Goal: Task Accomplishment & Management: Manage account settings

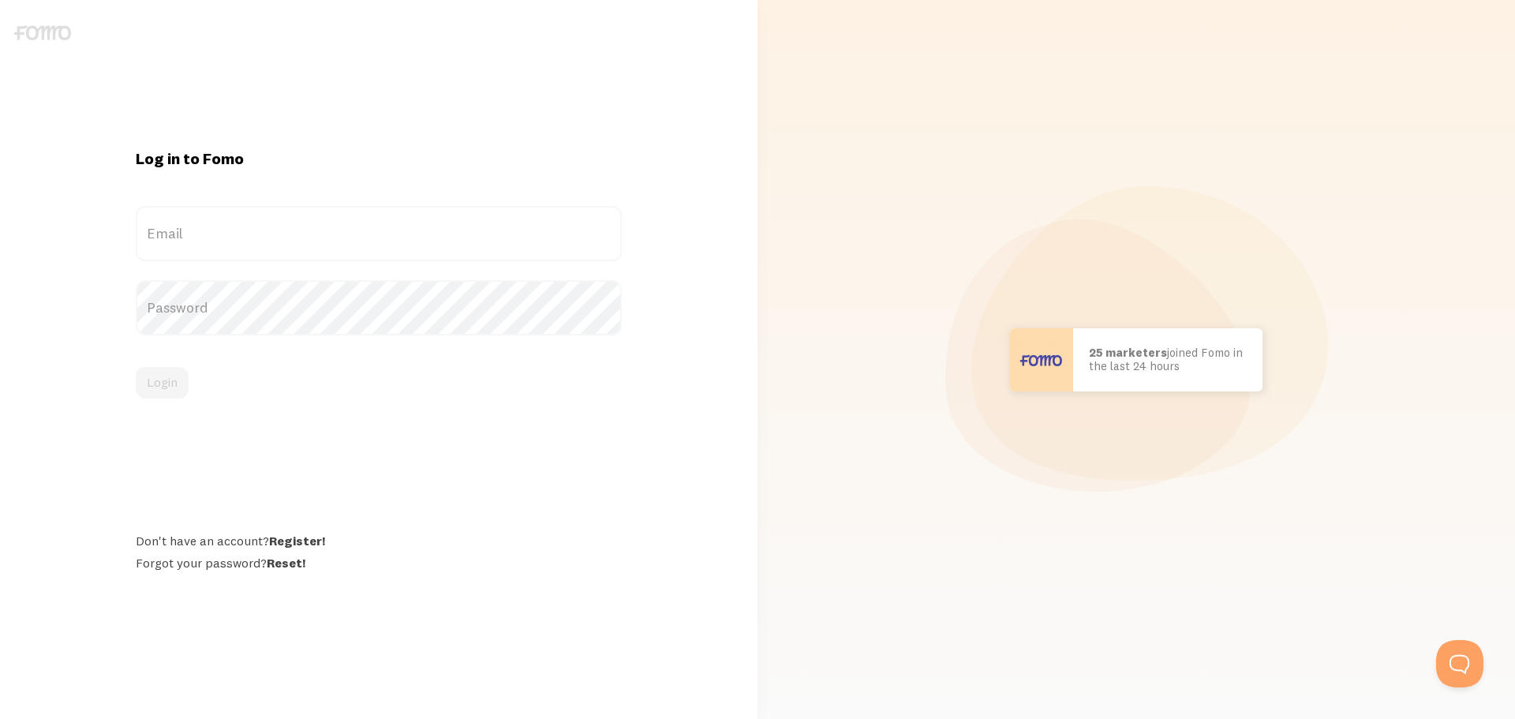
click at [234, 234] on label "Email" at bounding box center [379, 233] width 486 height 55
click at [234, 234] on input "Email" at bounding box center [379, 233] width 486 height 55
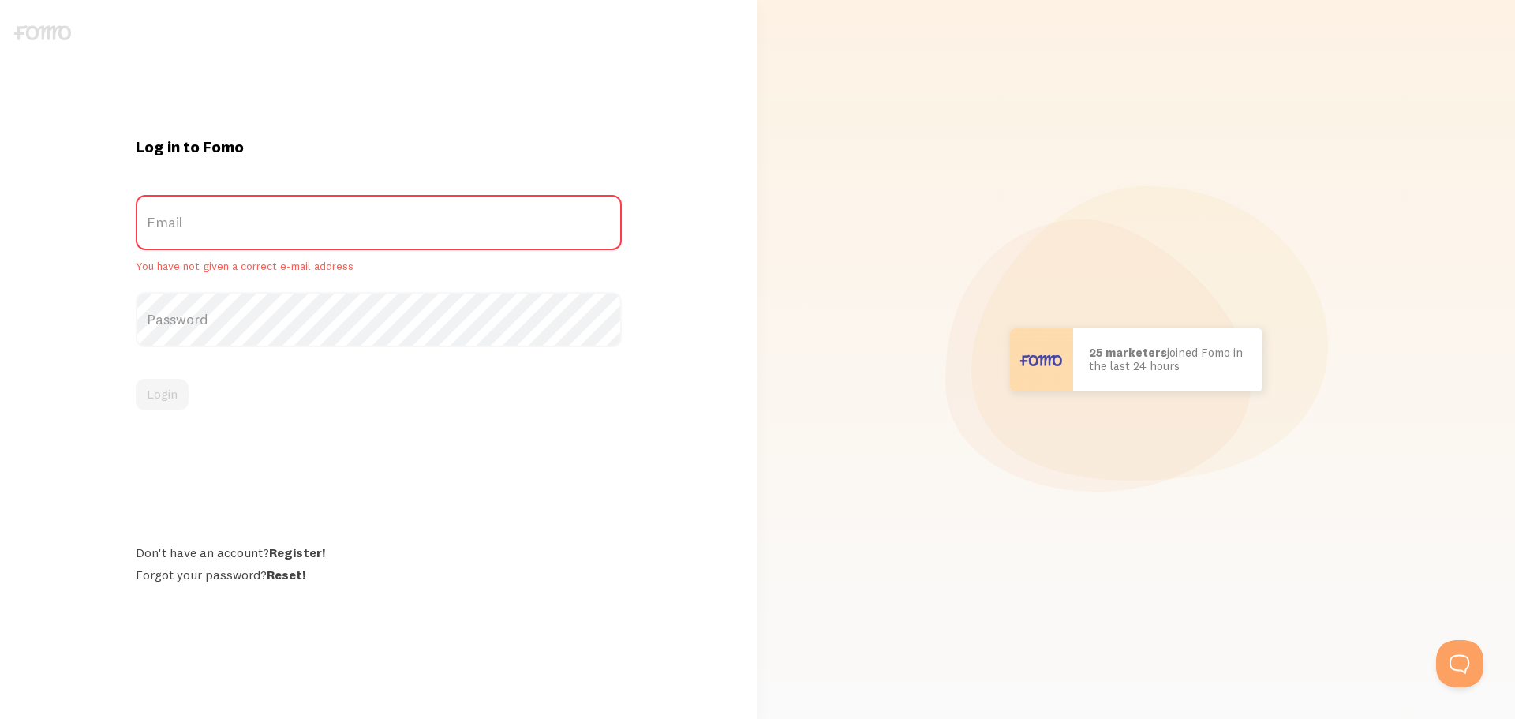
click at [262, 230] on label "Email" at bounding box center [379, 222] width 486 height 55
click at [262, 230] on input "Email" at bounding box center [379, 222] width 486 height 55
click at [227, 227] on label "Email" at bounding box center [379, 222] width 486 height 55
click at [227, 227] on input "Email" at bounding box center [379, 222] width 486 height 55
click at [224, 335] on label "Password" at bounding box center [379, 319] width 486 height 55
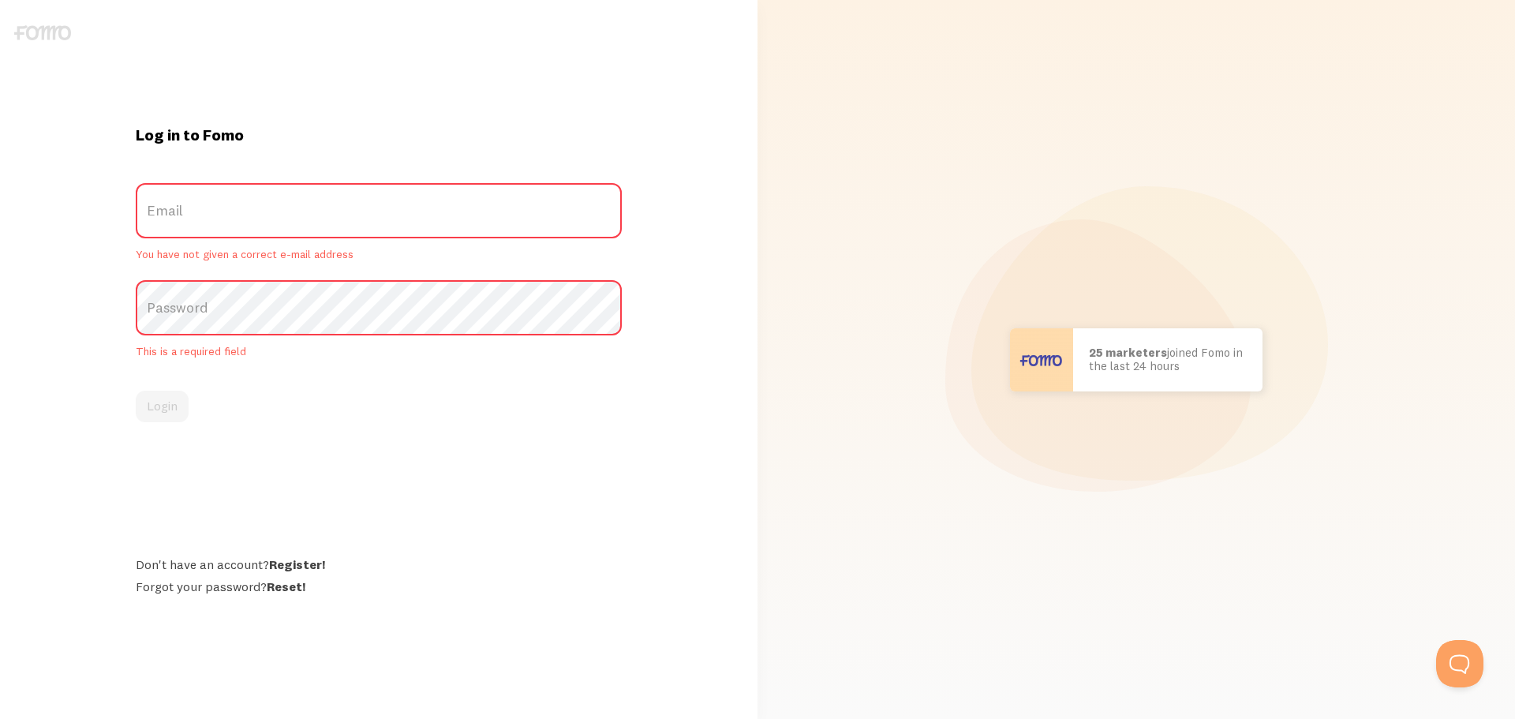
click at [200, 229] on label "Email" at bounding box center [379, 210] width 486 height 55
click at [200, 229] on input "Email" at bounding box center [379, 210] width 486 height 55
click at [204, 212] on label "Email" at bounding box center [379, 210] width 486 height 55
click at [204, 212] on input "Email" at bounding box center [379, 210] width 486 height 55
click at [202, 213] on label "Email" at bounding box center [379, 210] width 486 height 55
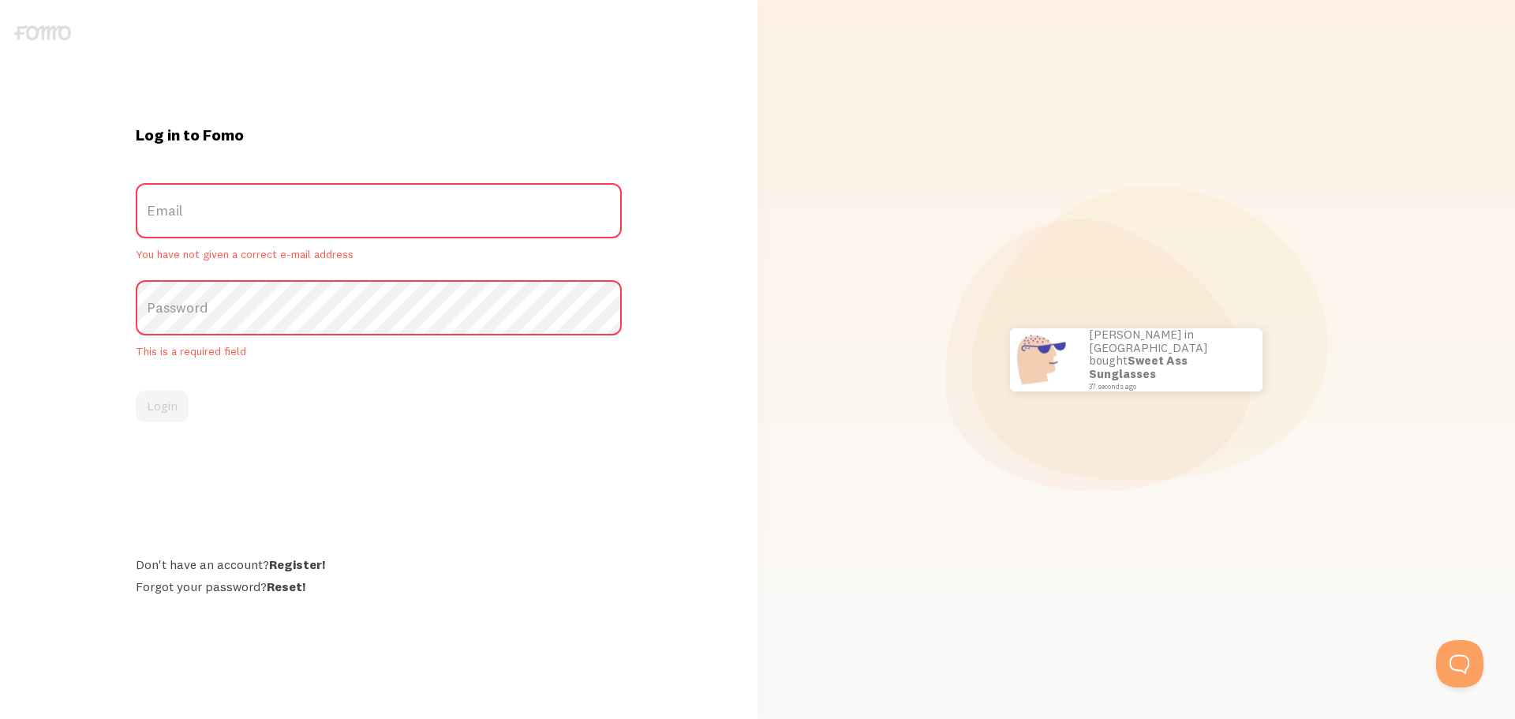
click at [202, 213] on input "Email" at bounding box center [379, 210] width 486 height 55
click at [202, 213] on label "Email" at bounding box center [379, 210] width 486 height 55
click at [202, 213] on input "Email" at bounding box center [379, 210] width 486 height 55
click at [202, 213] on label "Email" at bounding box center [379, 210] width 486 height 55
click at [202, 213] on input "Email" at bounding box center [379, 210] width 486 height 55
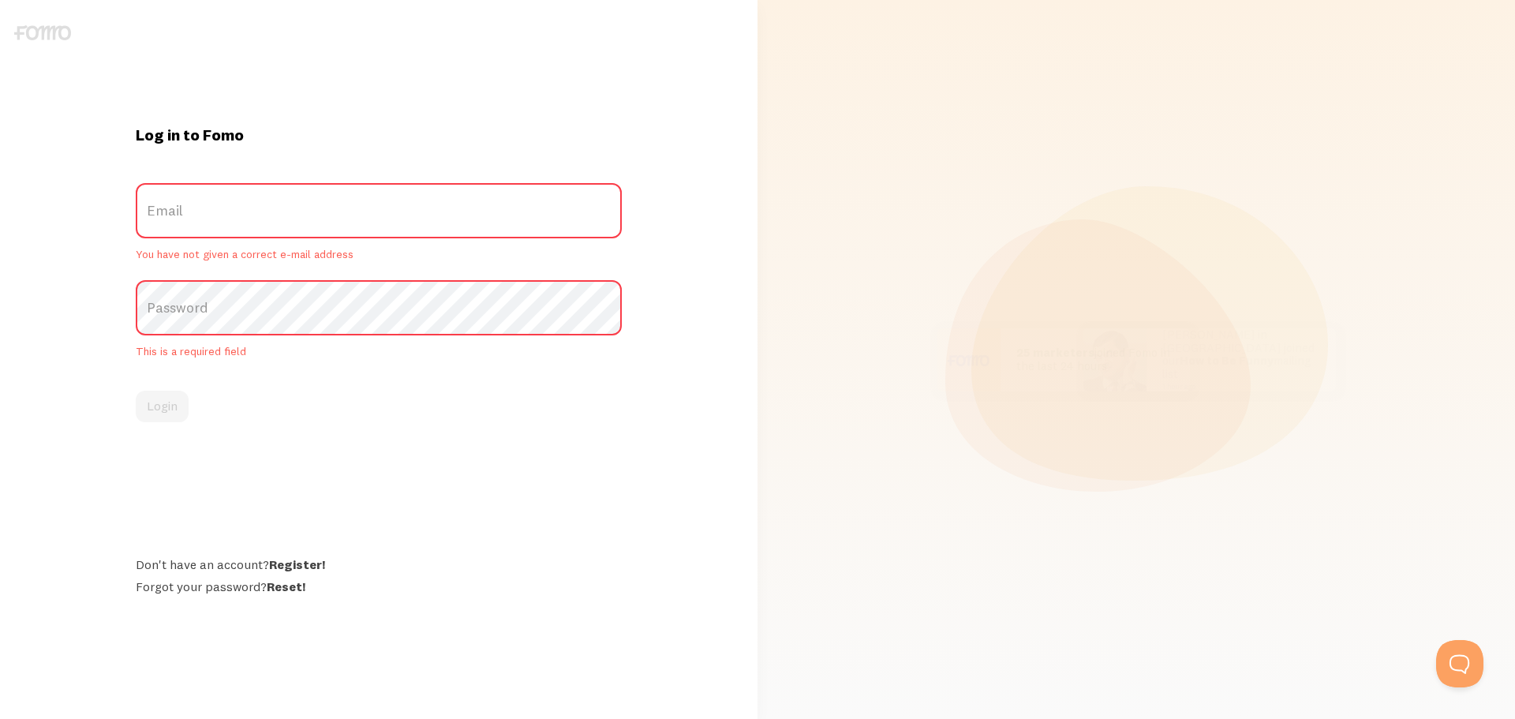
click at [237, 319] on label "Password" at bounding box center [379, 307] width 486 height 55
click at [223, 210] on label "Email" at bounding box center [379, 210] width 486 height 55
click at [223, 210] on input "Email" at bounding box center [379, 210] width 486 height 55
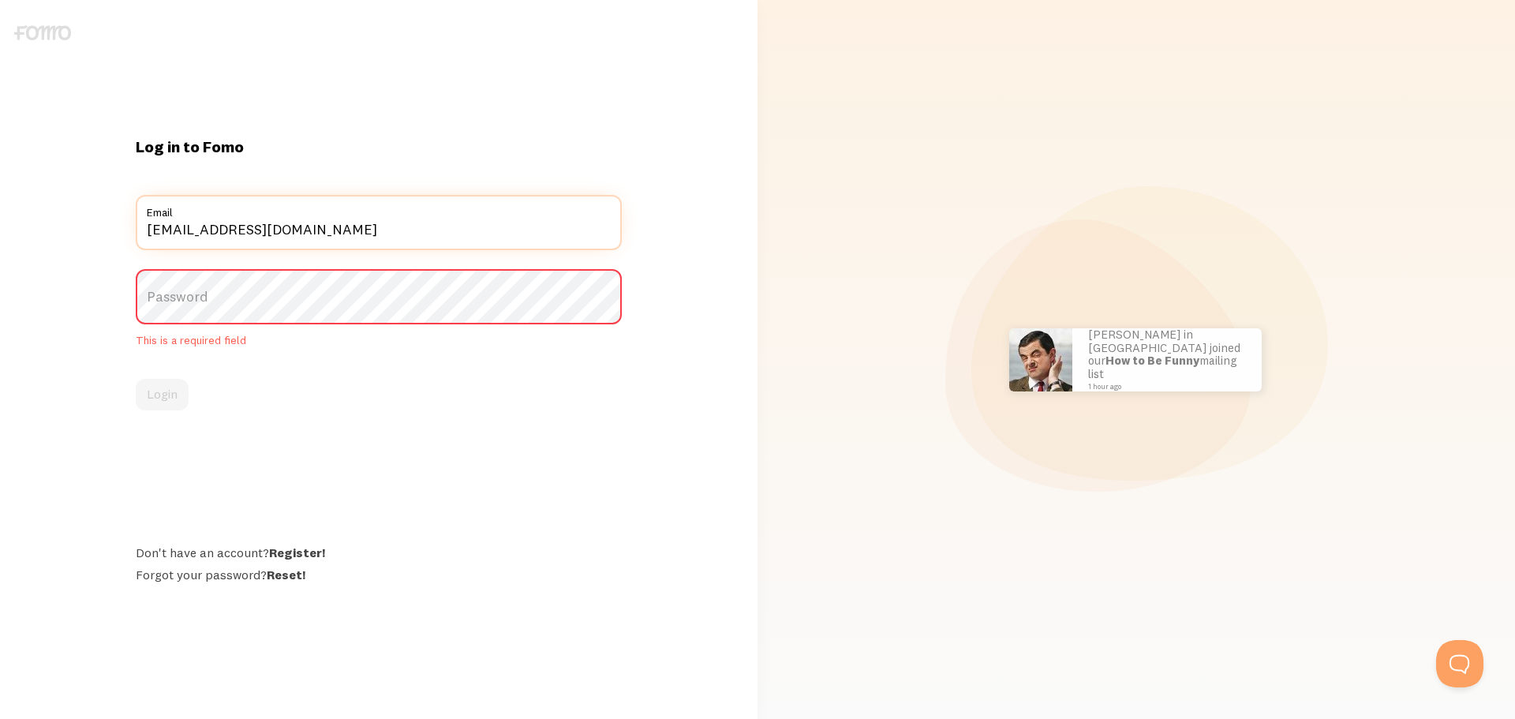
type input "Support@xeniabeautylabs.com"
click at [224, 292] on label "Password" at bounding box center [379, 296] width 486 height 55
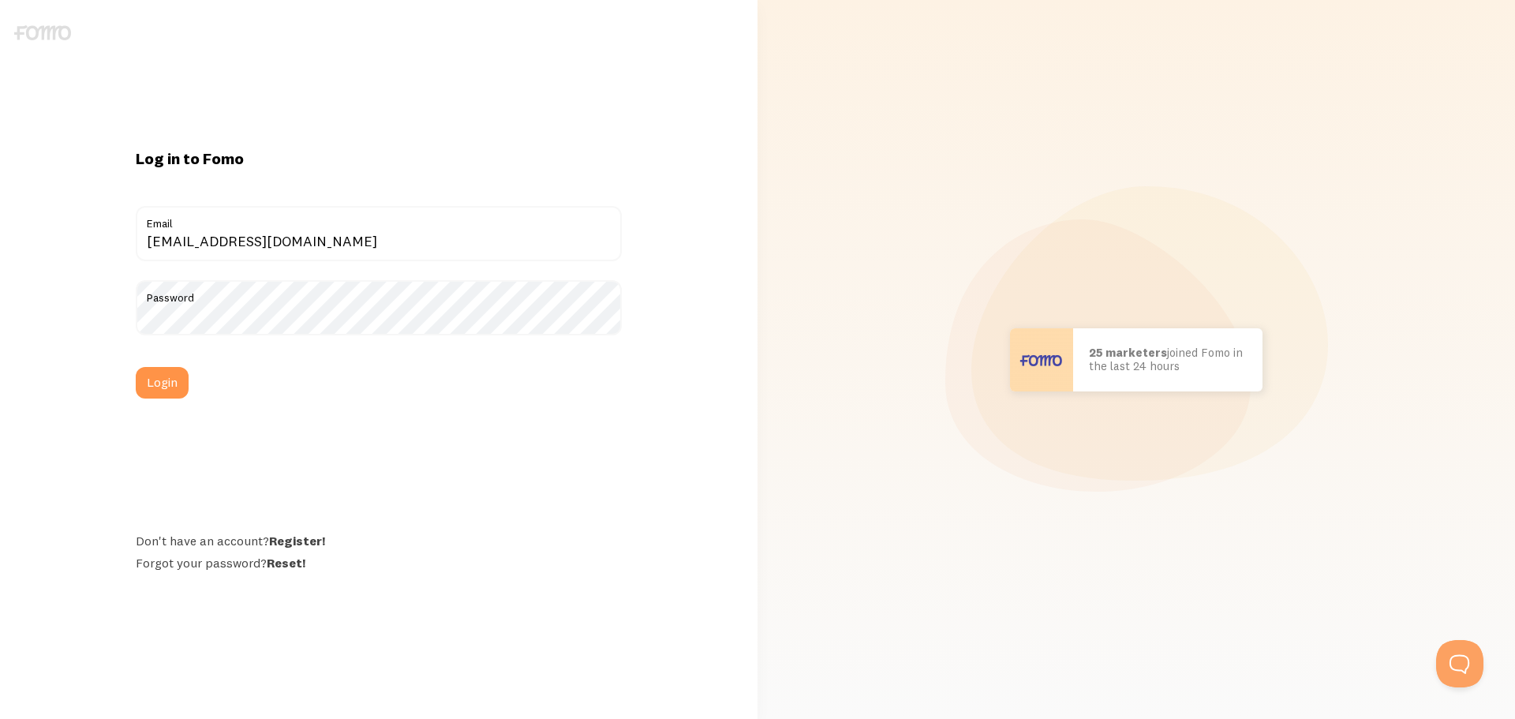
click at [163, 385] on button "Login" at bounding box center [162, 383] width 53 height 32
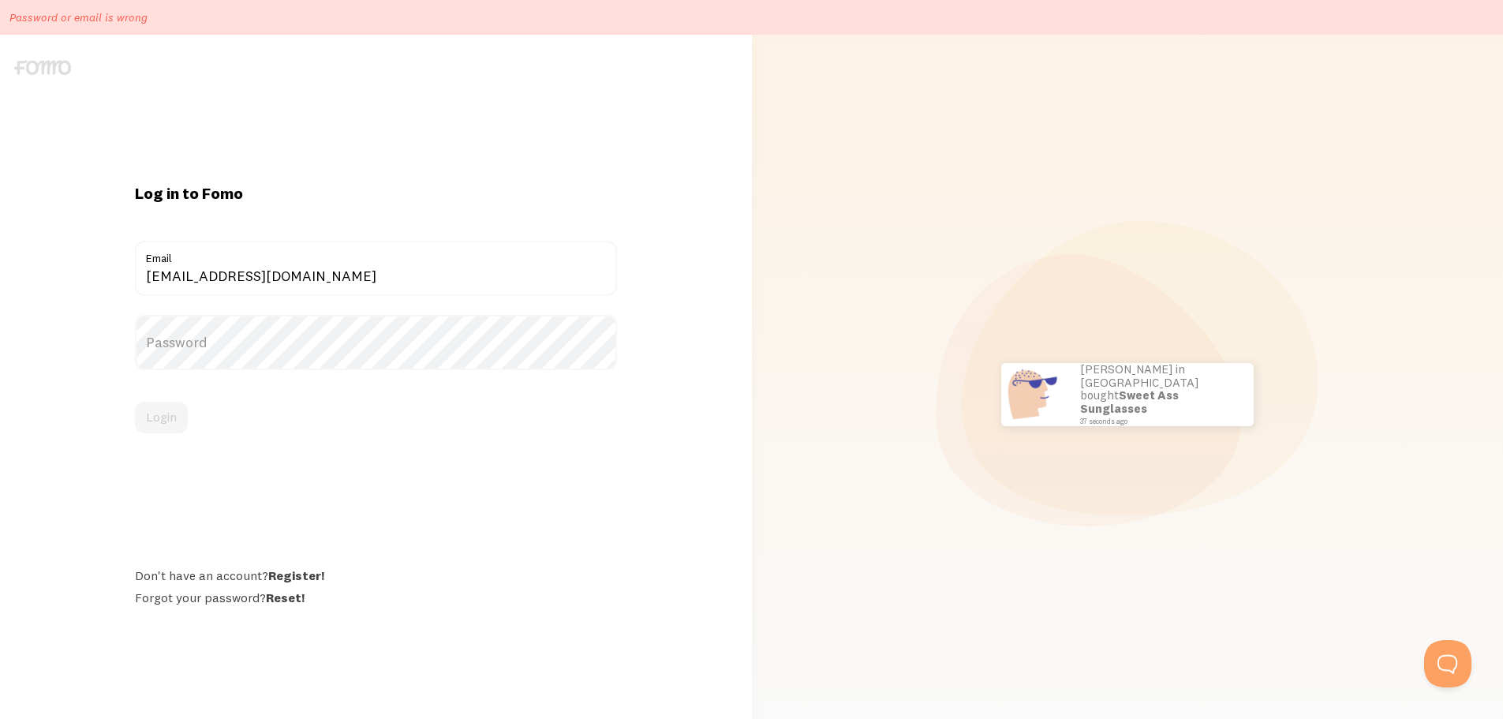
click at [290, 605] on link "Reset!" at bounding box center [285, 598] width 39 height 16
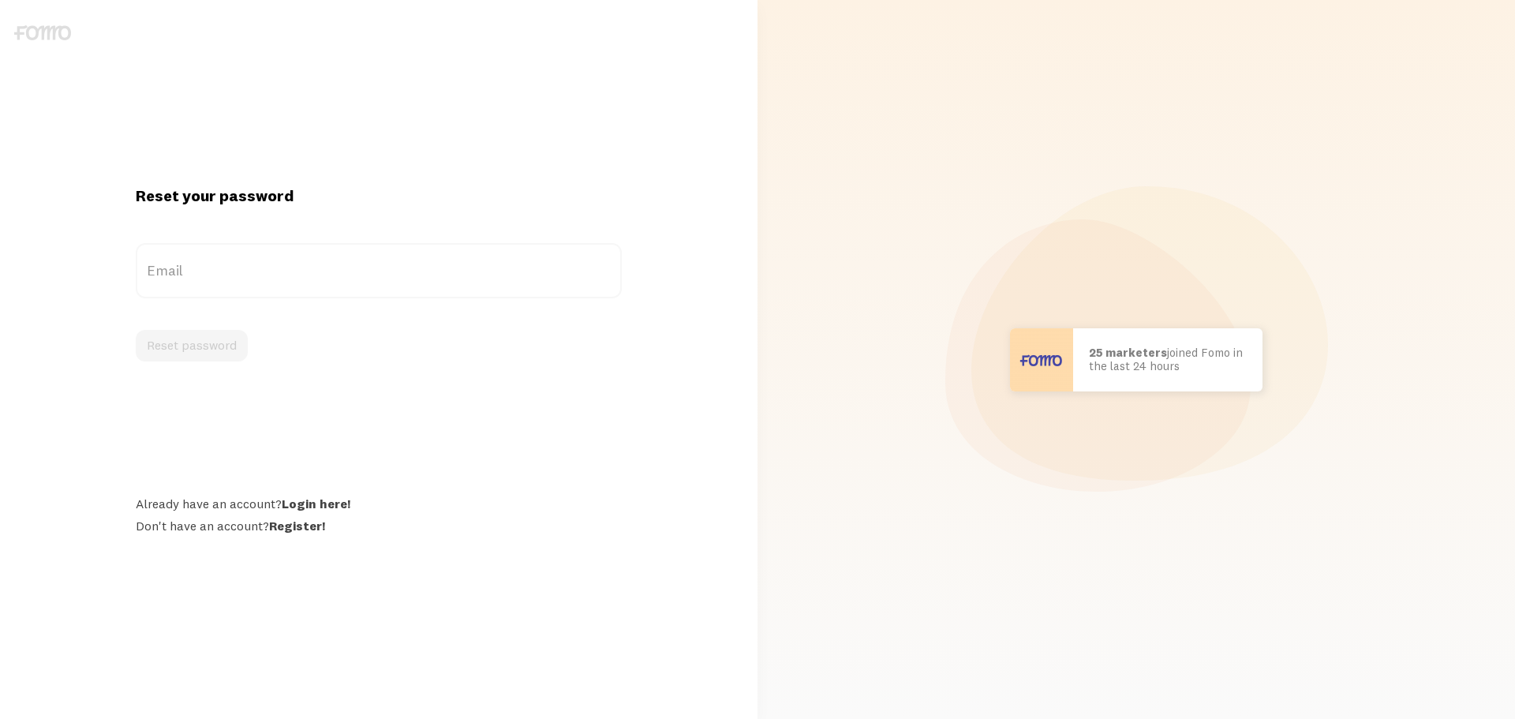
click at [232, 260] on label "Email" at bounding box center [379, 270] width 486 height 55
click at [232, 260] on input "Email" at bounding box center [379, 270] width 486 height 55
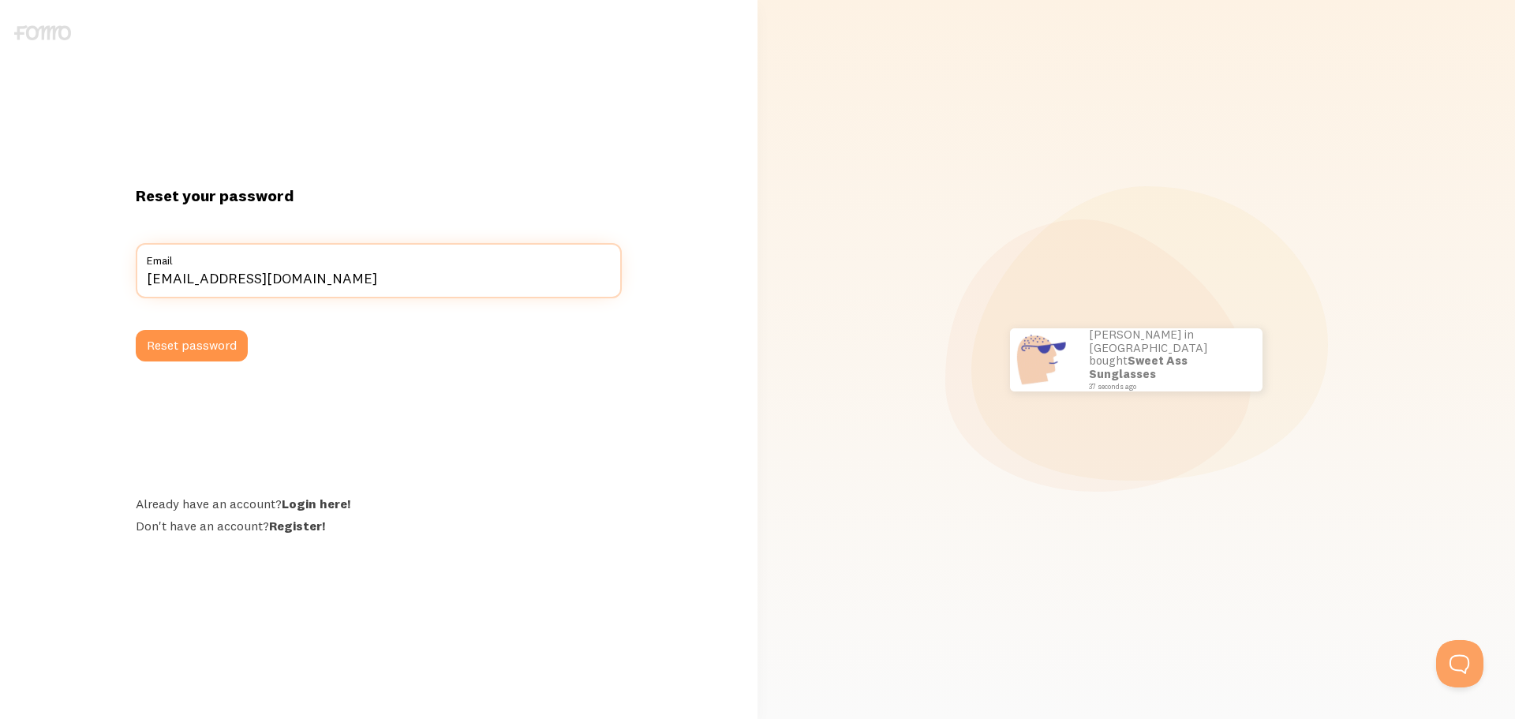
type input "support@xeniabeautylabs.com"
click at [189, 347] on button "Reset password" at bounding box center [192, 346] width 112 height 32
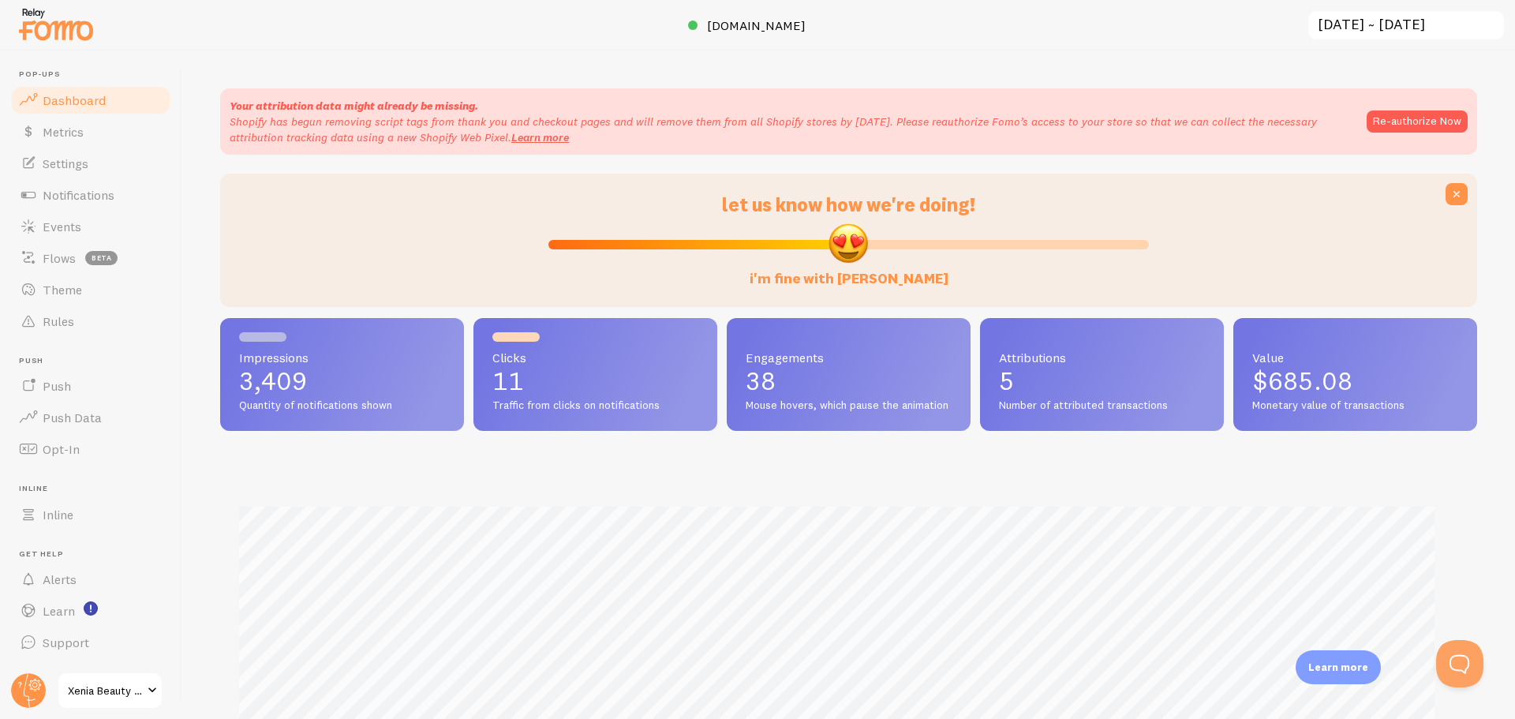
scroll to position [414, 1245]
click at [86, 193] on span "Notifications" at bounding box center [79, 195] width 72 height 16
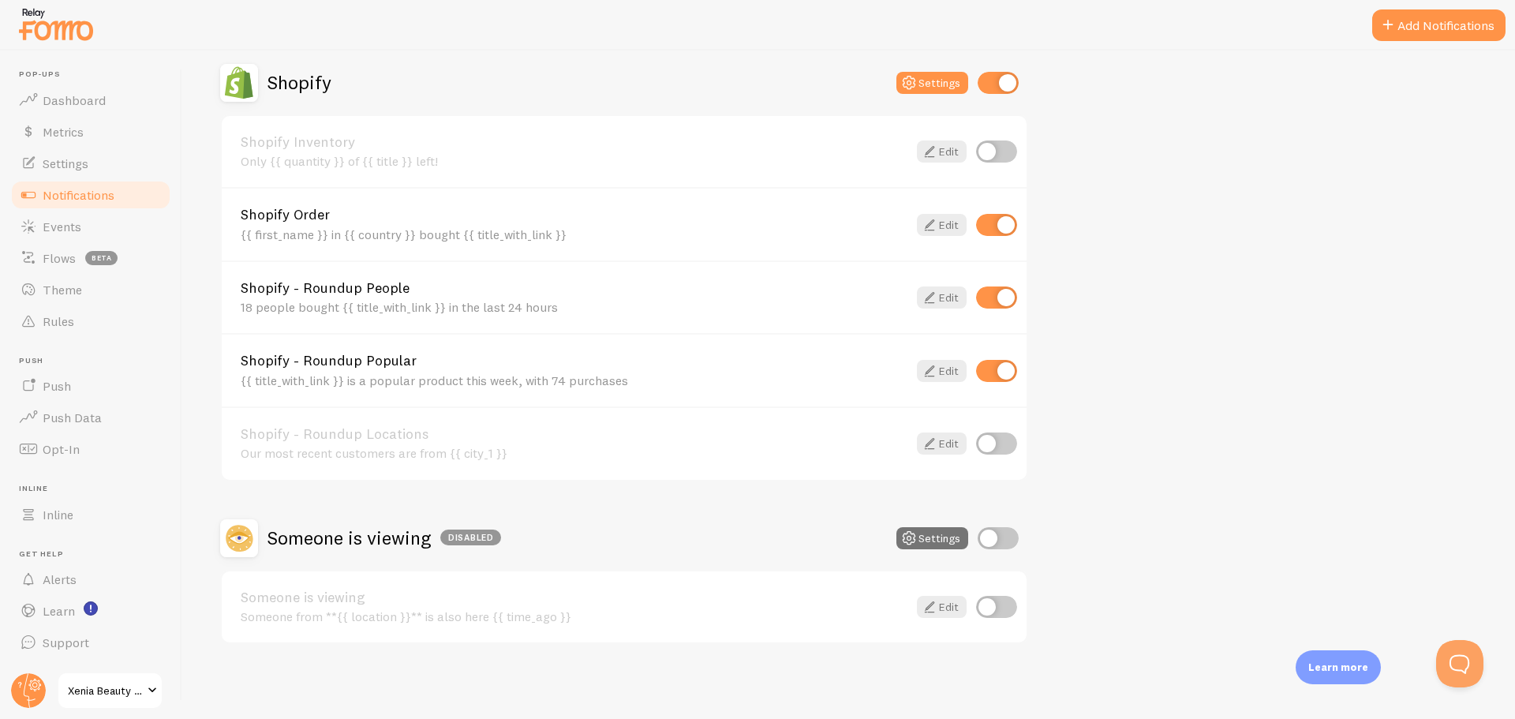
scroll to position [552, 0]
click at [932, 298] on icon at bounding box center [929, 296] width 19 height 19
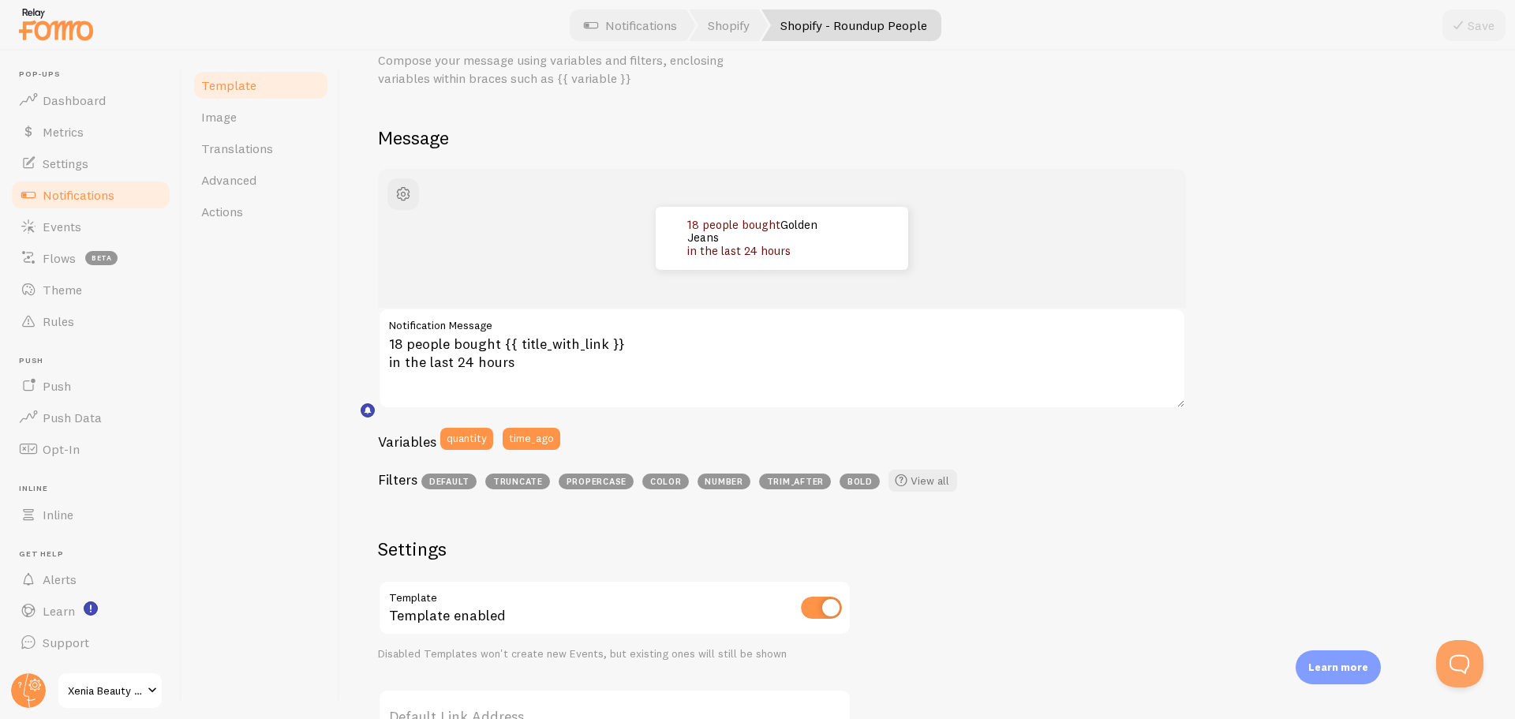
scroll to position [39, 0]
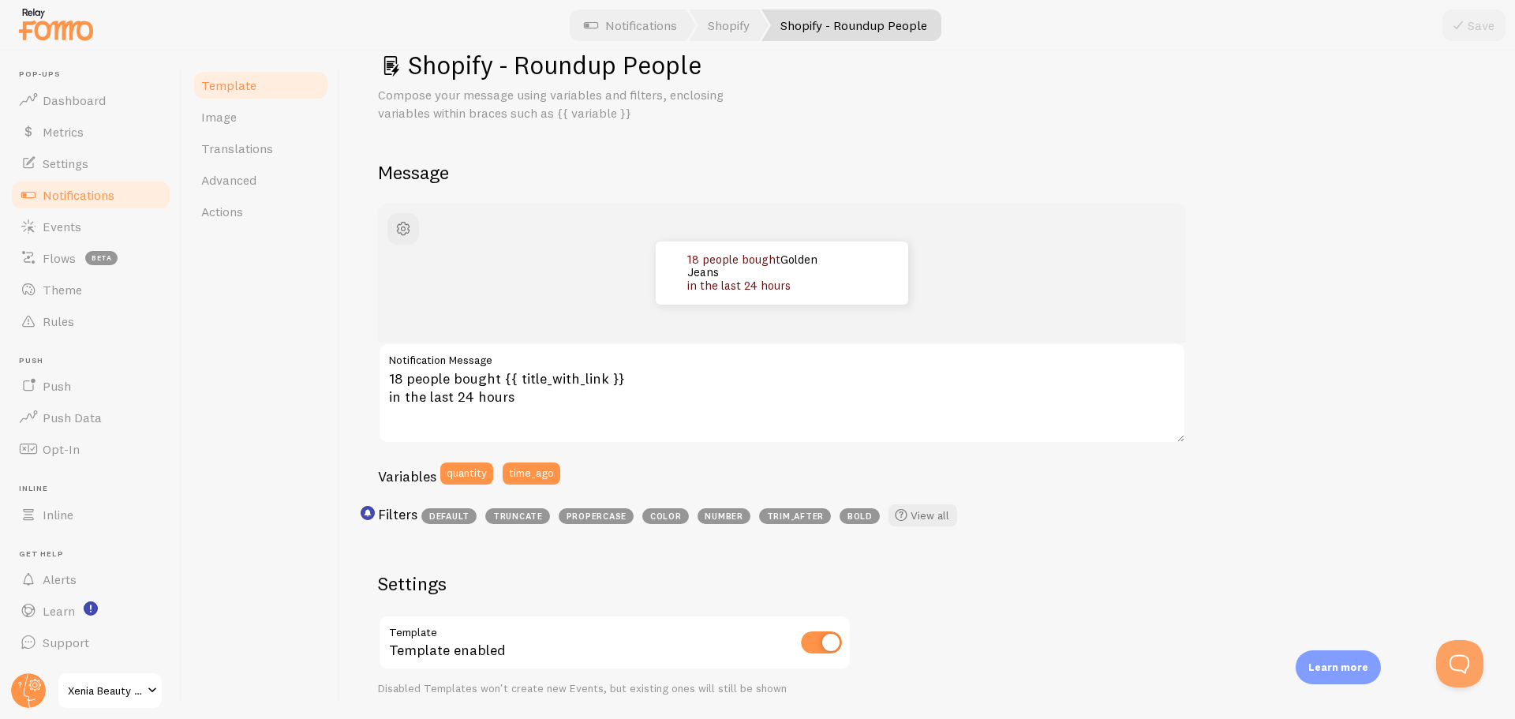
click at [73, 195] on span "Notifications" at bounding box center [79, 195] width 72 height 16
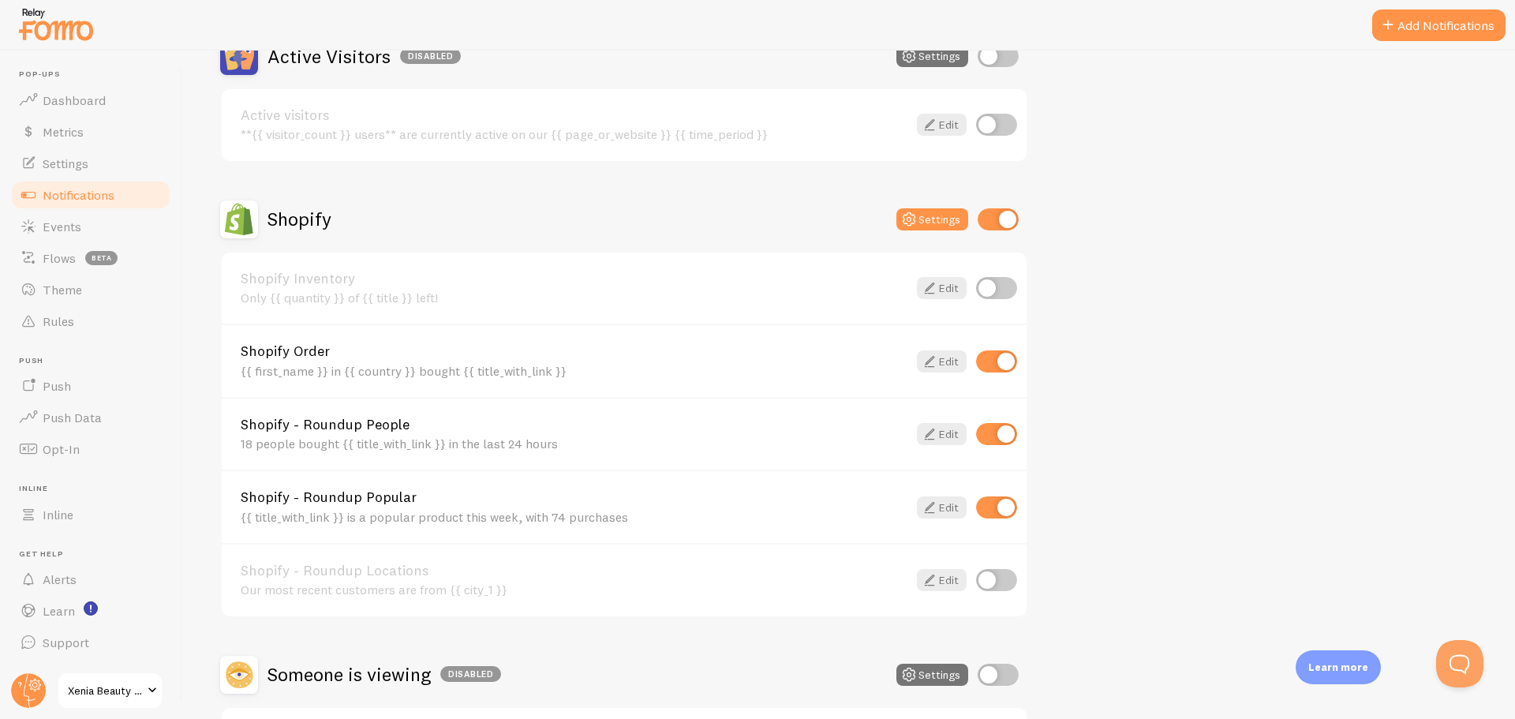
scroll to position [421, 0]
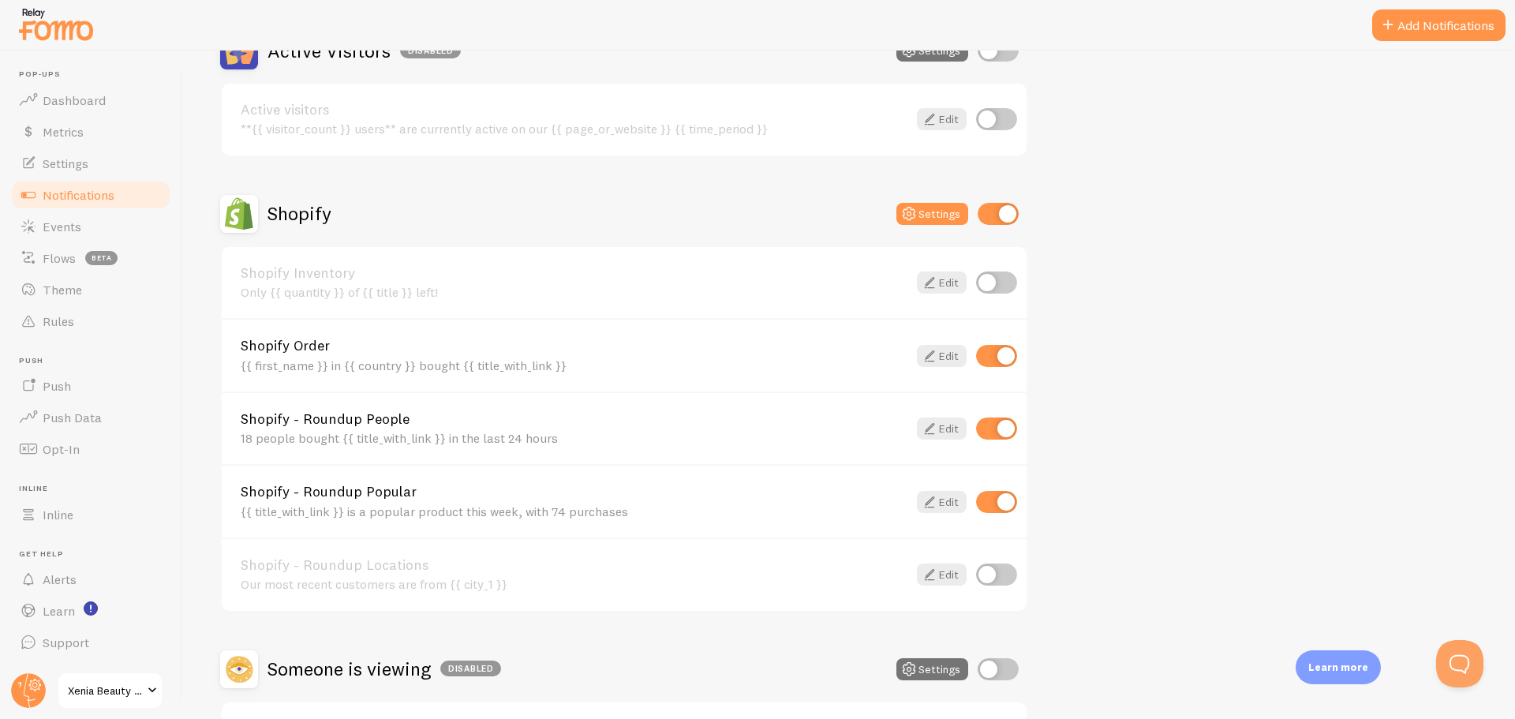
click at [415, 504] on div "{{ title_with_link }} is a popular product this week, with 74 purchases" at bounding box center [574, 511] width 667 height 14
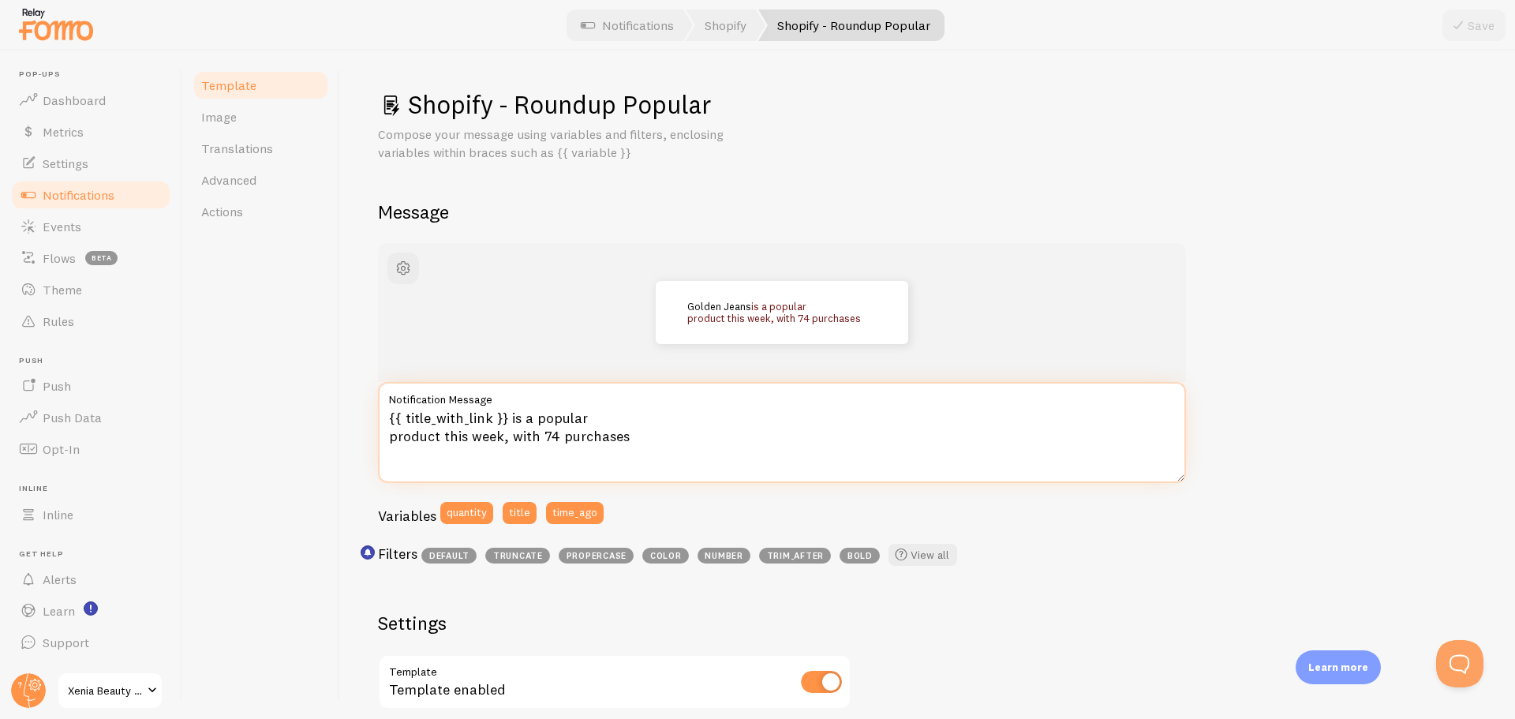
click at [556, 440] on textarea "{{ title_with_link }} is a popular product this week, with 74 purchases" at bounding box center [782, 432] width 808 height 101
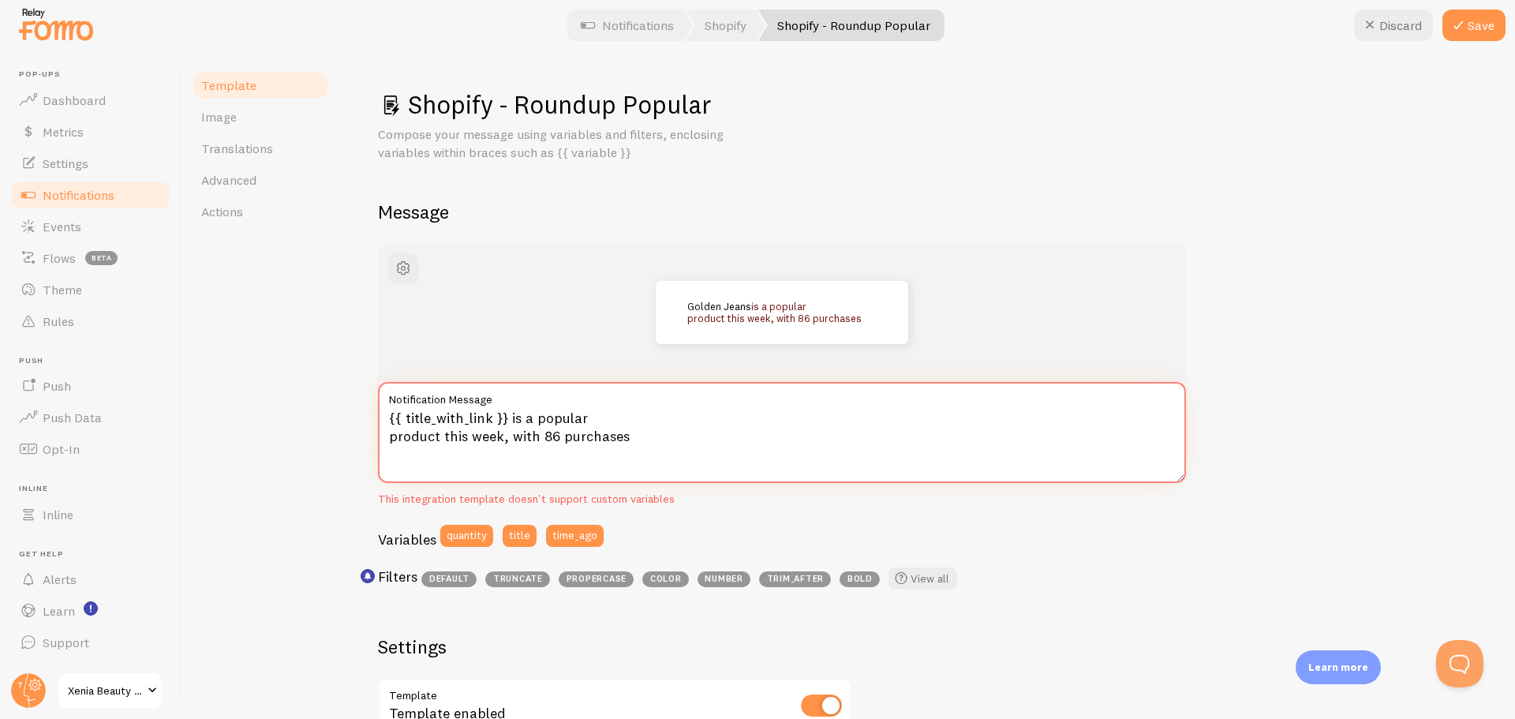
type textarea "{{ title_with_link }} is a popular product this week, with 86 purchases"
click at [1473, 33] on button "Save" at bounding box center [1474, 25] width 63 height 32
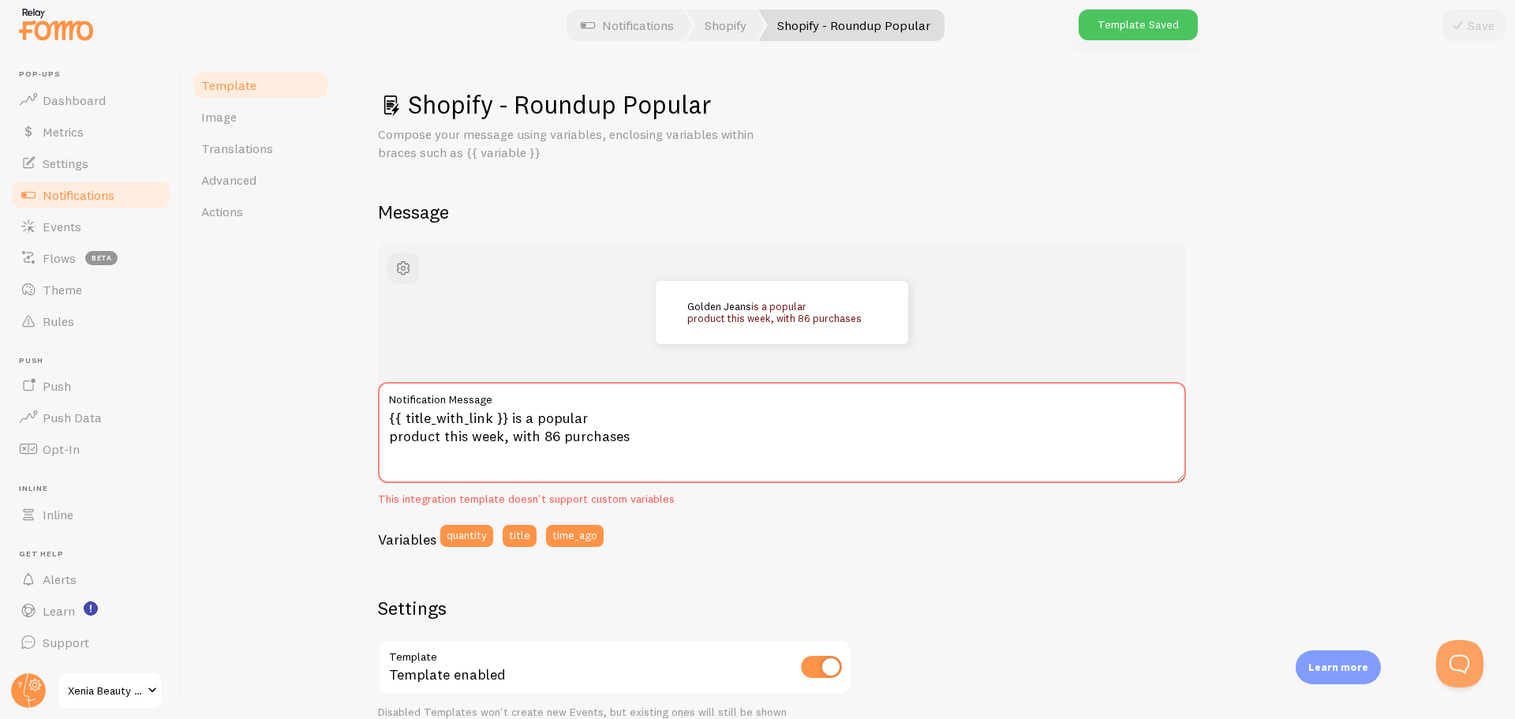
click at [67, 188] on span "Notifications" at bounding box center [79, 195] width 72 height 16
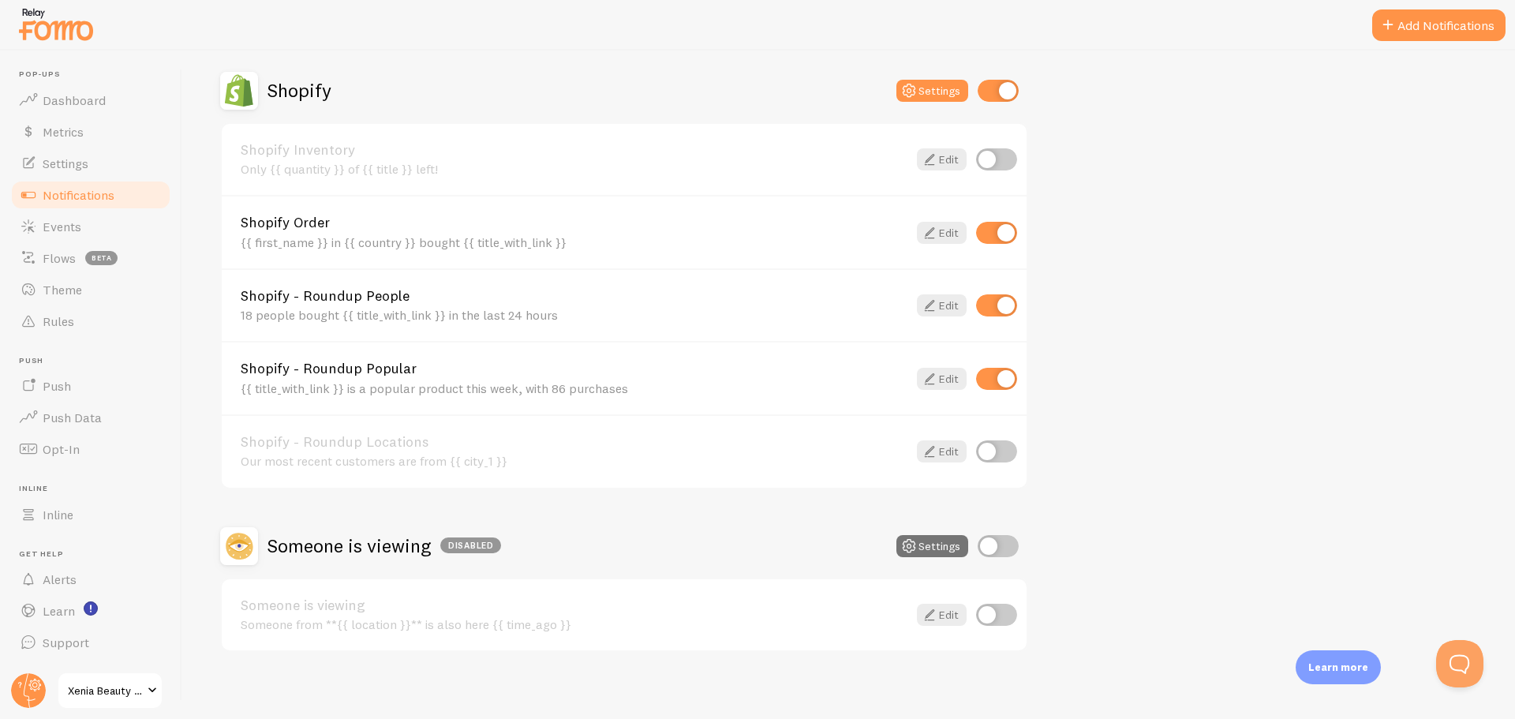
scroll to position [552, 0]
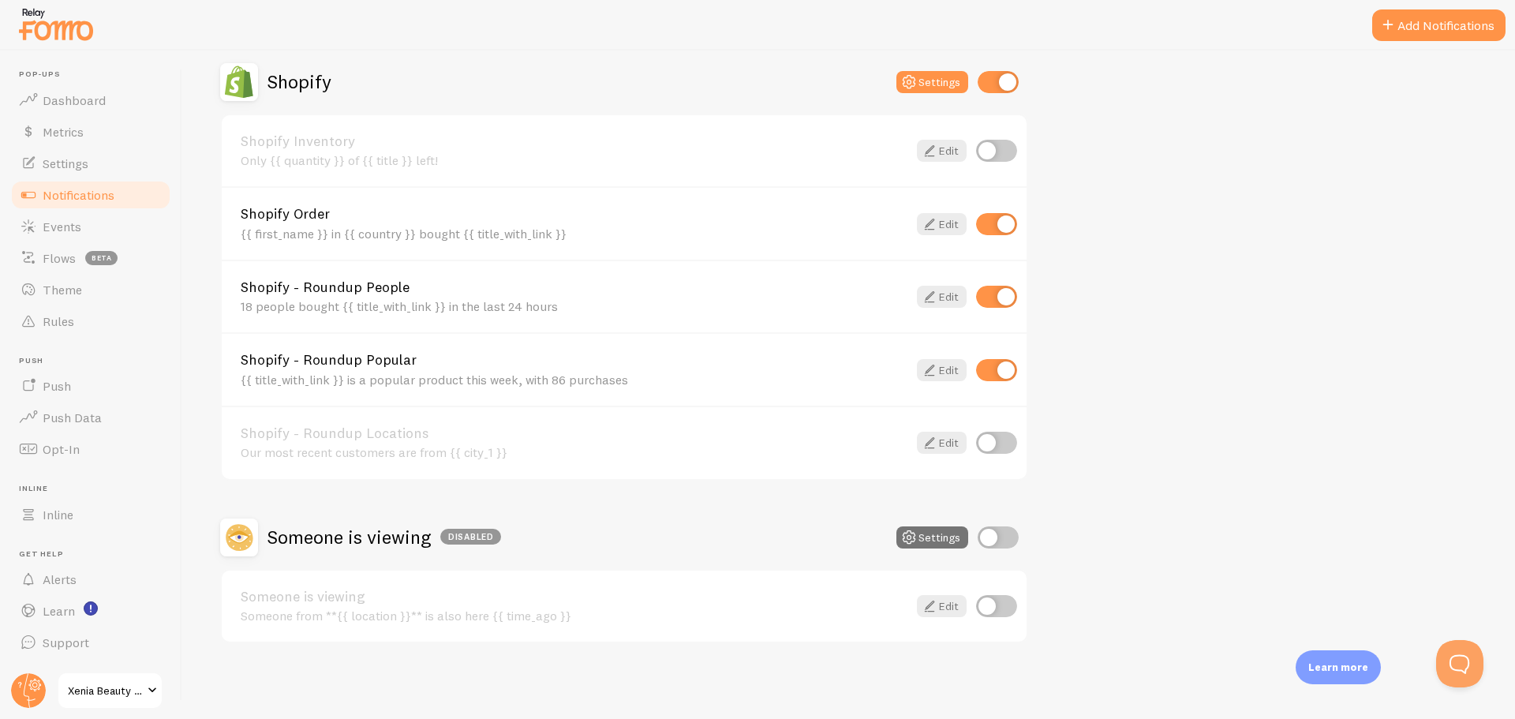
click at [512, 302] on div "18 people bought {{ title_with_link }} in the last 24 hours" at bounding box center [574, 306] width 667 height 14
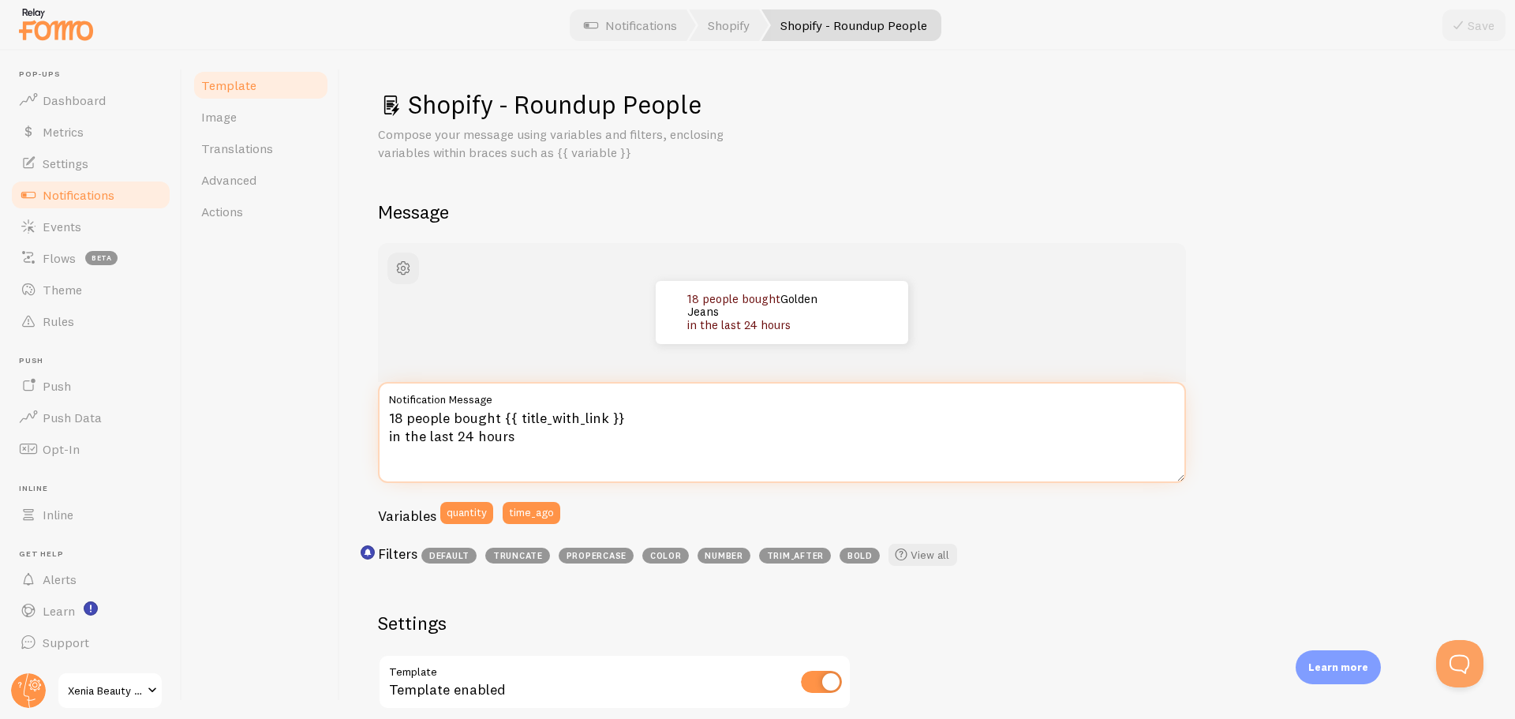
click at [402, 414] on textarea "18 people bought {{ title_with_link }} in the last 24 hours" at bounding box center [782, 432] width 808 height 101
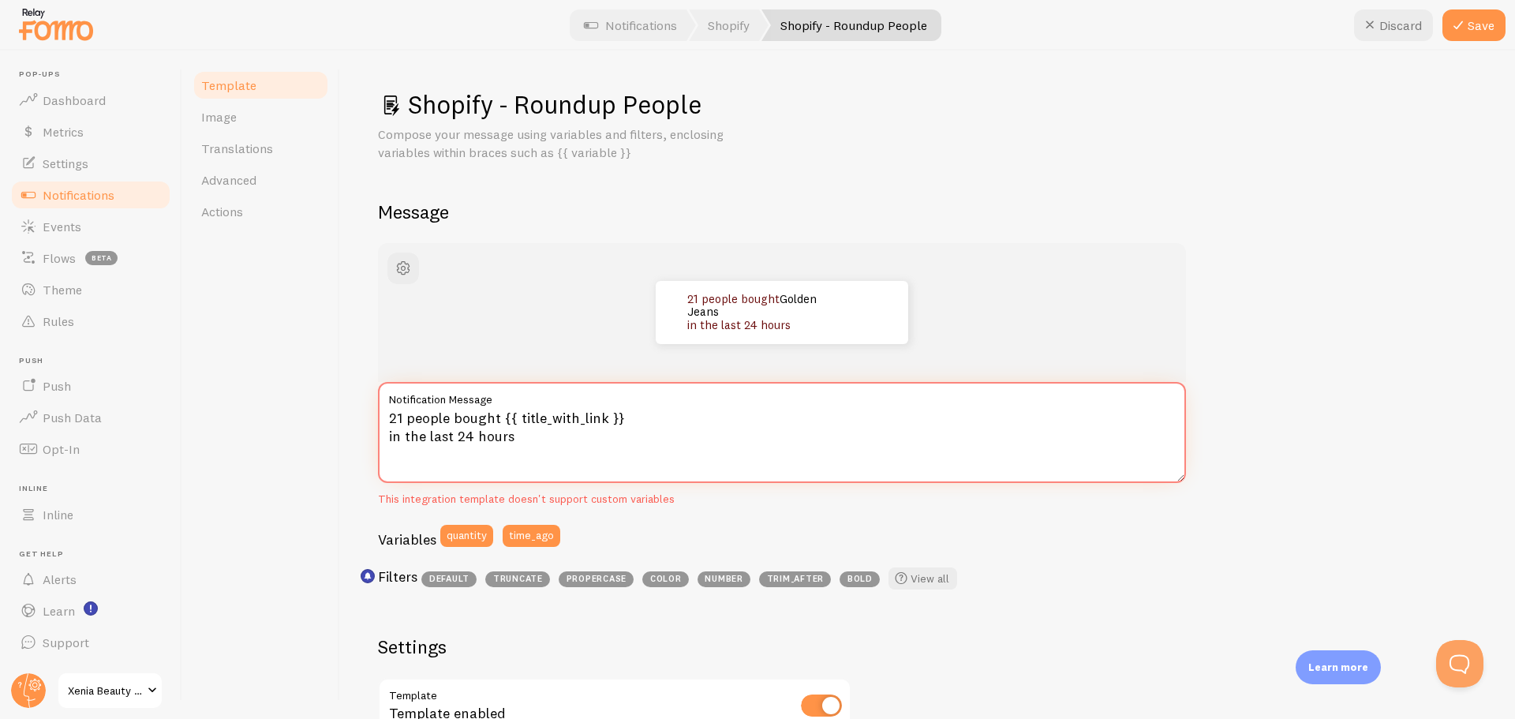
type textarea "21 people bought {{ title_with_link }} in the last 24 hours"
click at [1475, 28] on button "Save" at bounding box center [1474, 25] width 63 height 32
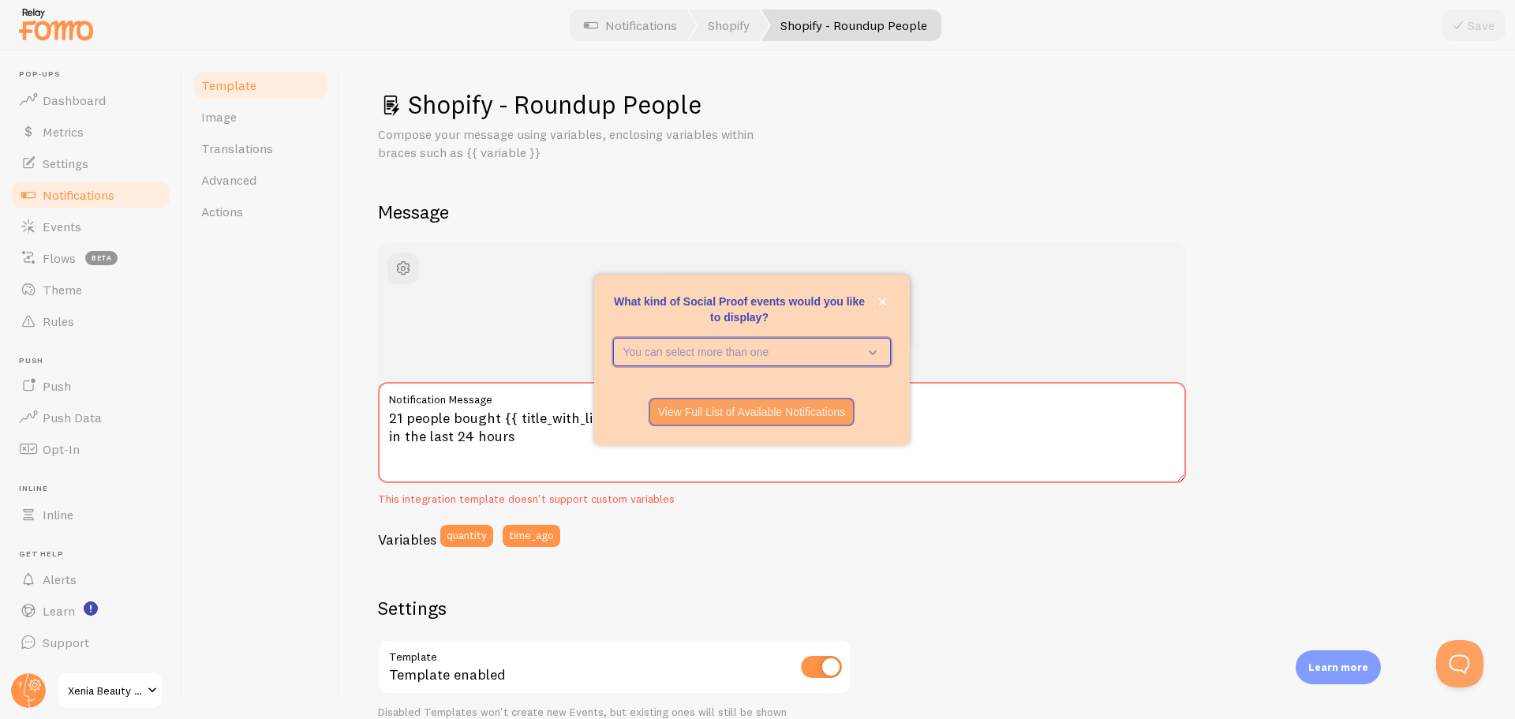
click at [882, 349] on button "You can select more than one" at bounding box center [752, 352] width 278 height 28
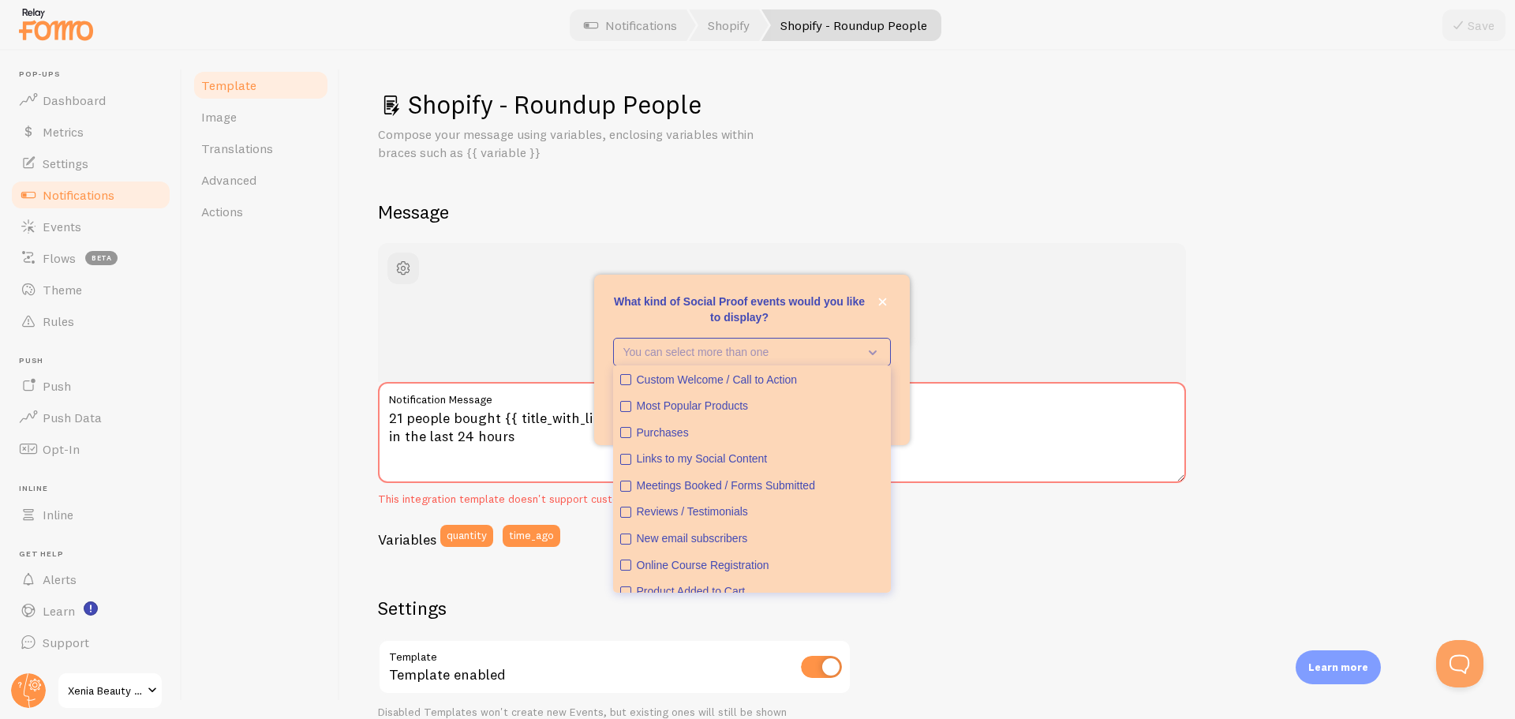
click at [1044, 243] on div "21 people bought Golden Jeans in the last 24 hours" at bounding box center [782, 312] width 808 height 139
click at [1010, 540] on div "Variables quantity time_ago" at bounding box center [782, 541] width 808 height 33
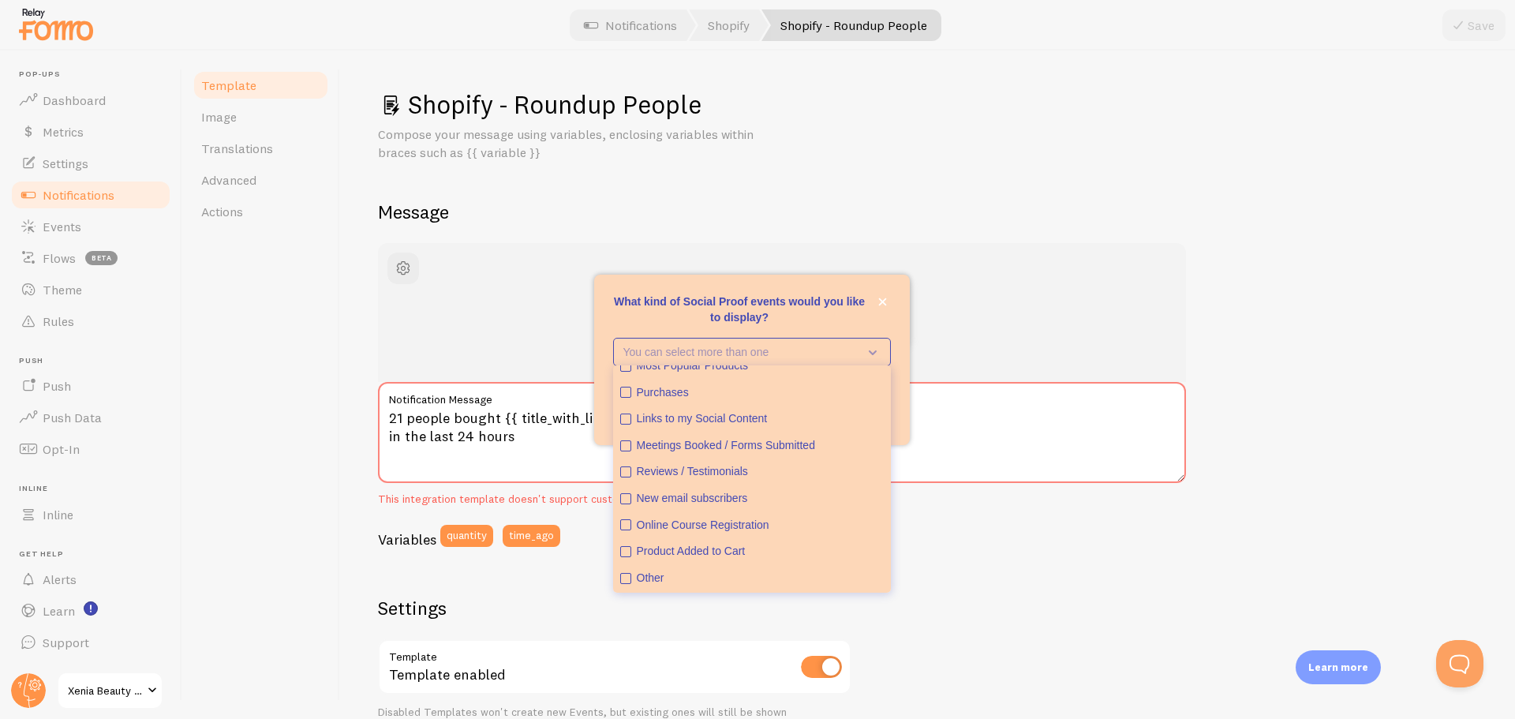
click at [974, 129] on div "Compose your message using variables, enclosing variables within braces such as…" at bounding box center [927, 143] width 1099 height 36
click at [882, 301] on icon "close," at bounding box center [882, 302] width 8 height 8
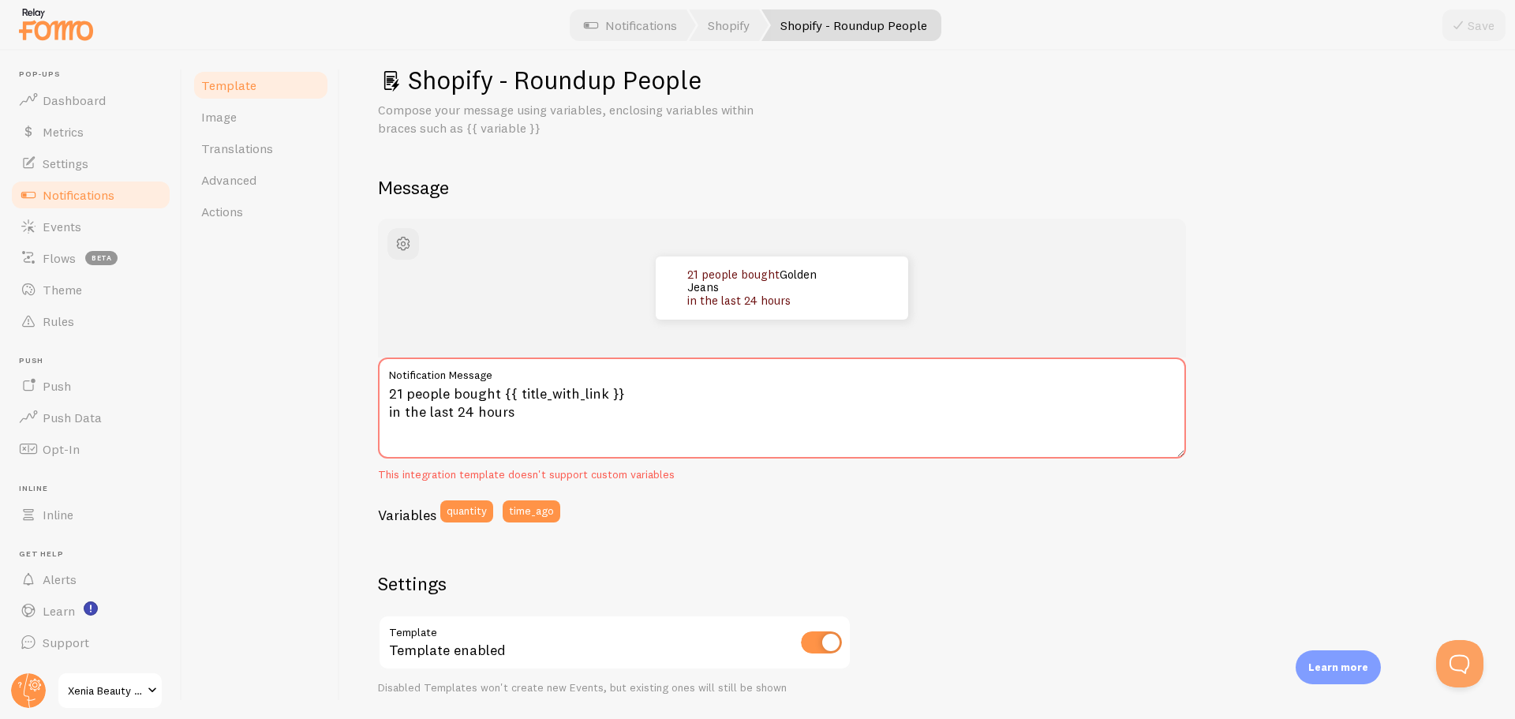
scroll to position [0, 0]
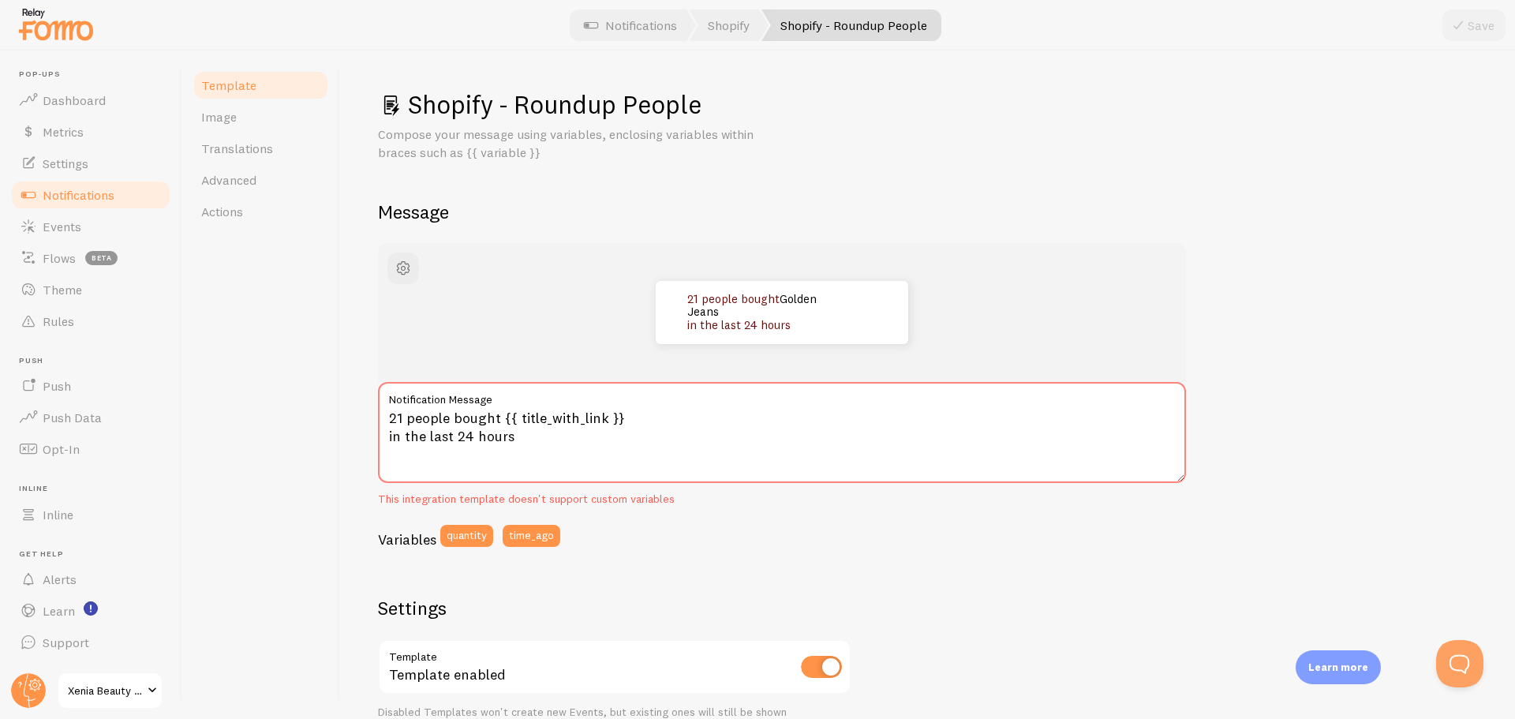
click at [1033, 216] on h2 "Message" at bounding box center [927, 212] width 1099 height 24
click at [405, 417] on textarea "21 people bought {{ title_with_link }} in the last 24 hours" at bounding box center [782, 432] width 808 height 101
click at [402, 417] on textarea "21 people bought {{ title_with_link }} in the last 24 hours" at bounding box center [782, 432] width 808 height 101
click at [1177, 136] on div "Compose your message using variables, enclosing variables within braces such as…" at bounding box center [927, 143] width 1099 height 36
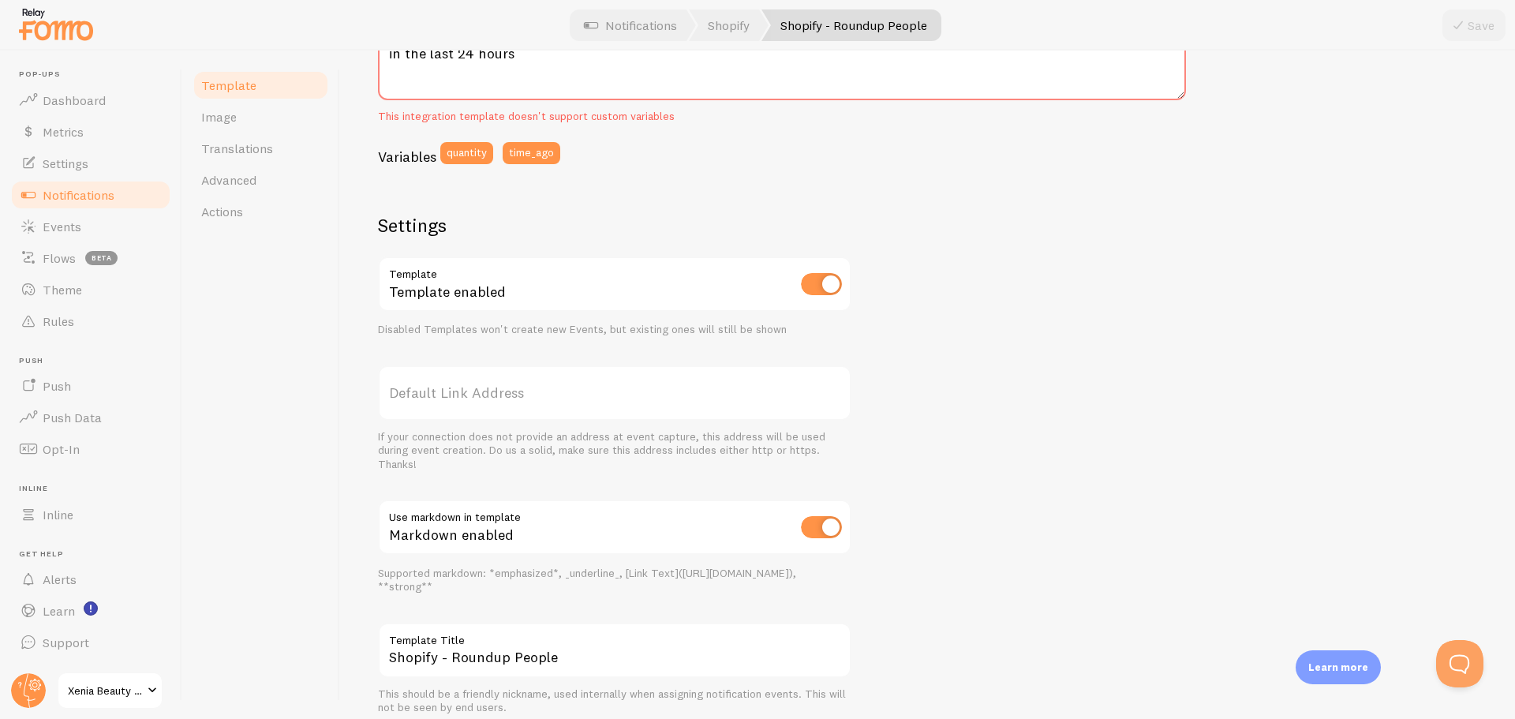
scroll to position [421, 0]
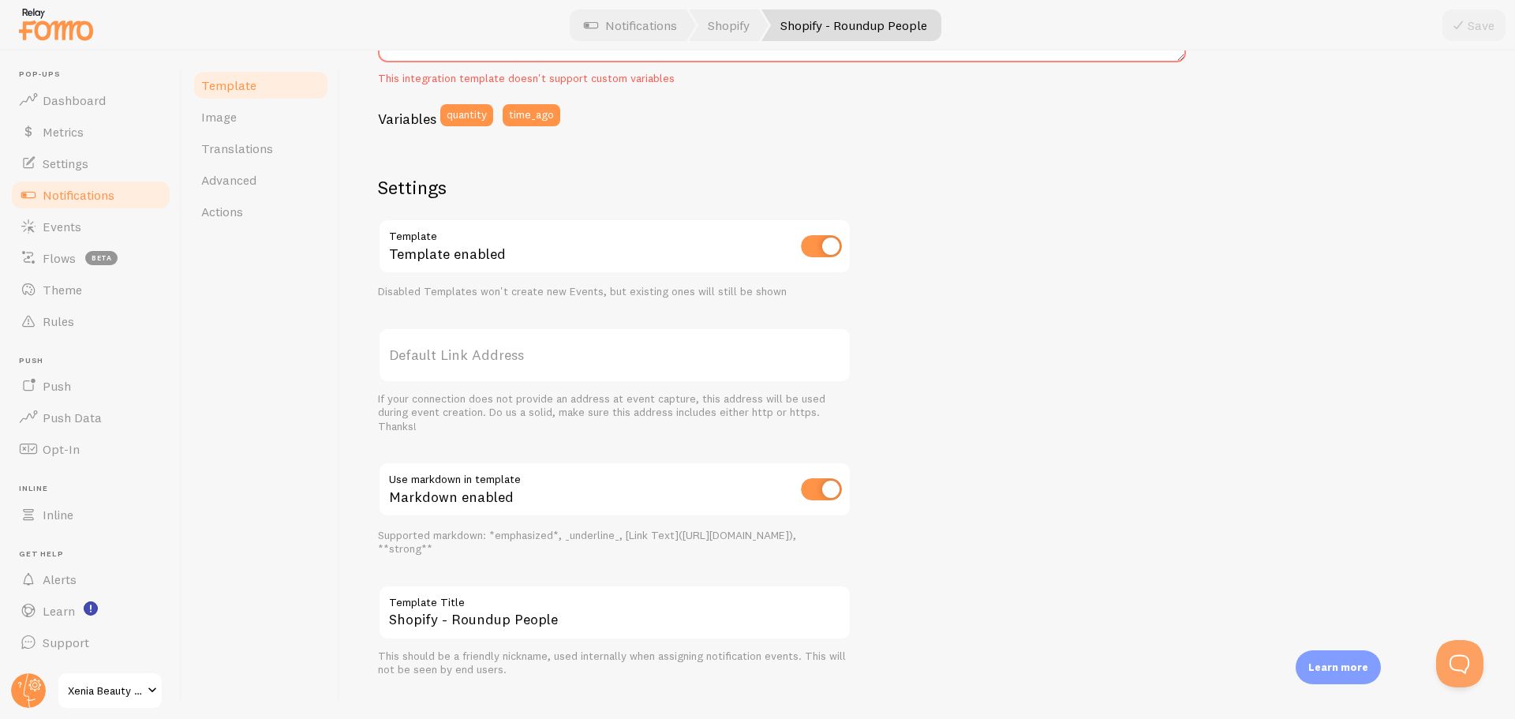
click at [77, 194] on span "Notifications" at bounding box center [79, 195] width 72 height 16
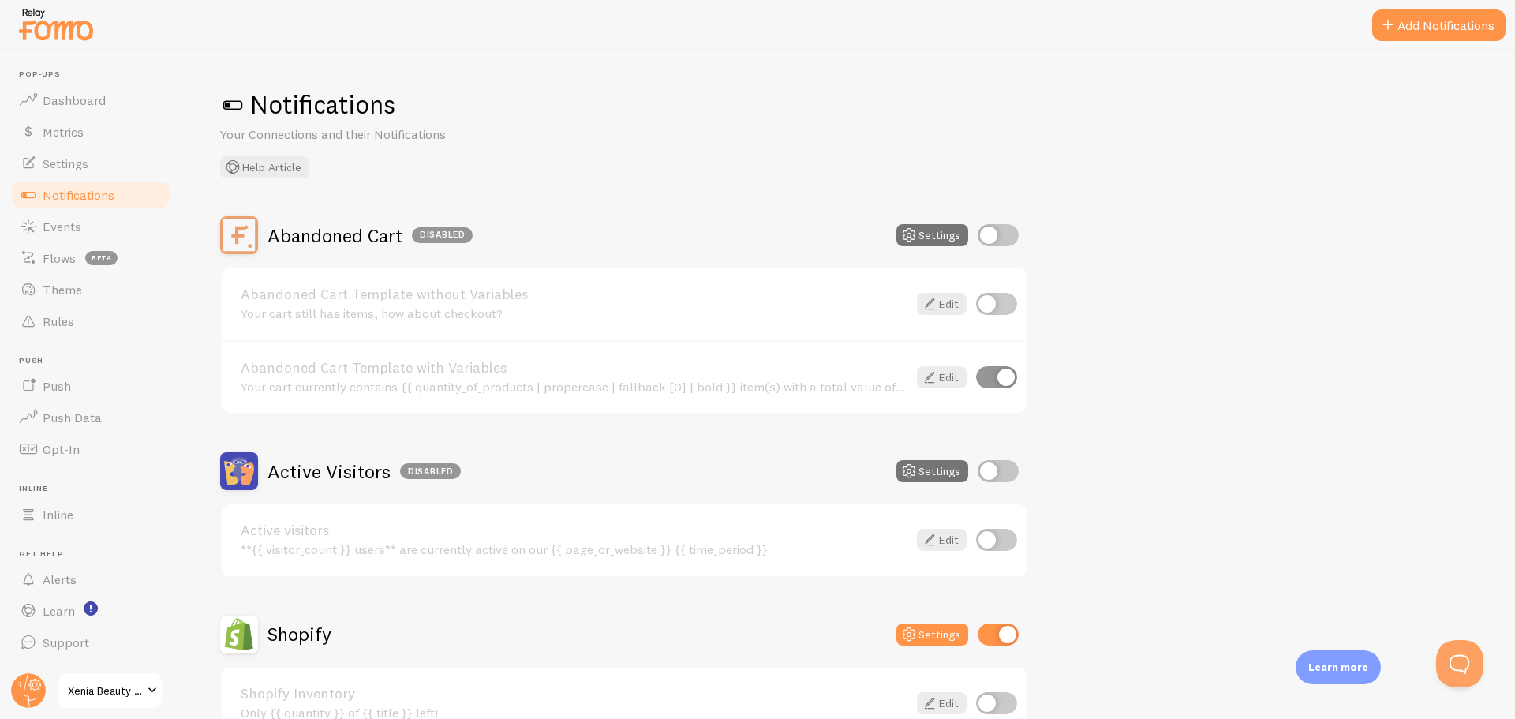
click at [48, 106] on span "Dashboard" at bounding box center [74, 100] width 63 height 16
